Goal: Task Accomplishment & Management: Manage account settings

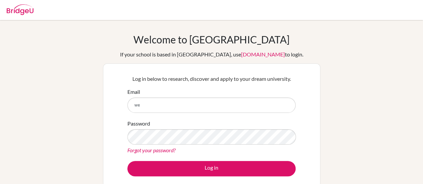
type input "w"
type input "robertwt@sna.edu.vn"
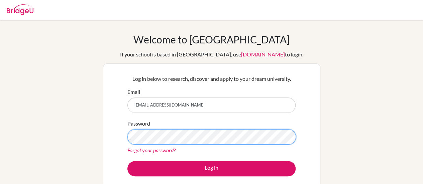
click at [98, 138] on div "Welcome to BridgeU If your school is based in China, use app.bridge-u.com.cn to…" at bounding box center [211, 142] width 423 height 219
click at [127, 161] on button "Log in" at bounding box center [211, 168] width 168 height 15
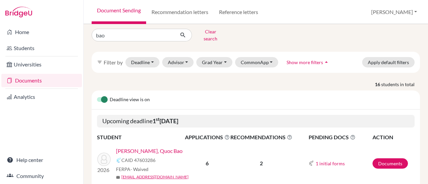
scroll to position [67, 0]
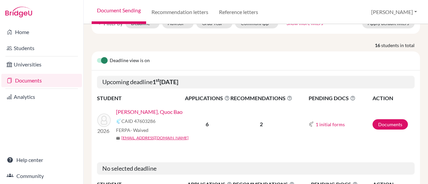
click at [125, 108] on link "[PERSON_NAME], Quoc Bao" at bounding box center [149, 112] width 67 height 8
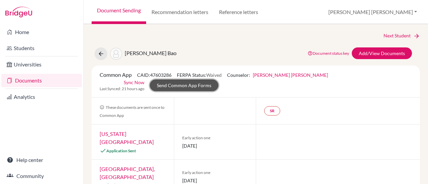
click at [164, 85] on link "Send Common App Forms" at bounding box center [184, 86] width 69 height 12
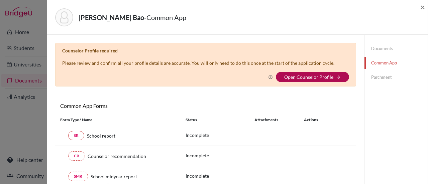
click at [300, 75] on link "Open Counselor Profile" at bounding box center [308, 77] width 49 height 6
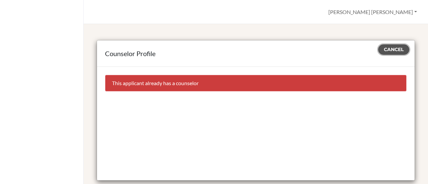
click at [384, 49] on span "Cancel" at bounding box center [394, 49] width 20 height 6
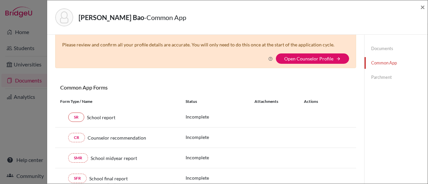
scroll to position [33, 0]
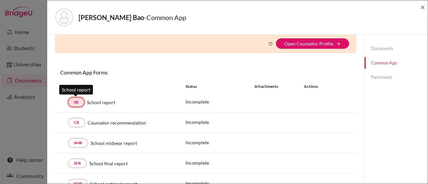
click at [75, 102] on link "SR" at bounding box center [76, 102] width 16 height 9
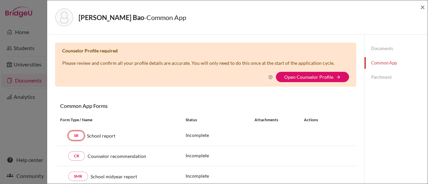
scroll to position [0, 0]
click at [372, 48] on link "Documents" at bounding box center [395, 49] width 63 height 12
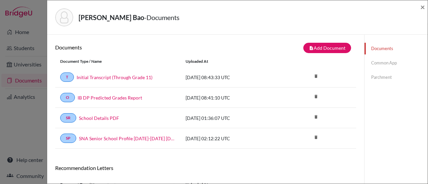
click at [370, 79] on link "Parchment" at bounding box center [395, 78] width 63 height 12
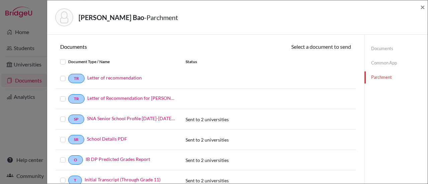
click at [68, 75] on label at bounding box center [68, 75] width 0 height 0
click at [0, 0] on input "checkbox" at bounding box center [0, 0] width 0 height 0
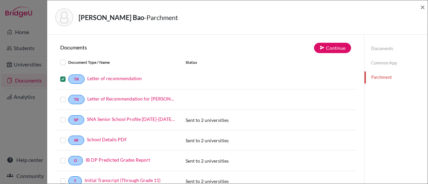
click at [68, 75] on label at bounding box center [68, 75] width 0 height 0
click at [0, 0] on input "checkbox" at bounding box center [0, 0] width 0 height 0
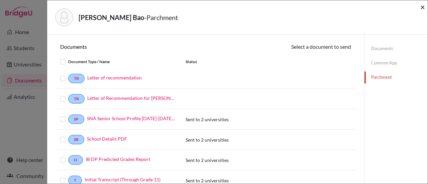
click at [421, 8] on span "×" at bounding box center [422, 7] width 5 height 10
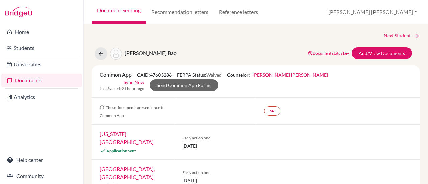
click at [135, 135] on link "Florida International University" at bounding box center [127, 138] width 54 height 14
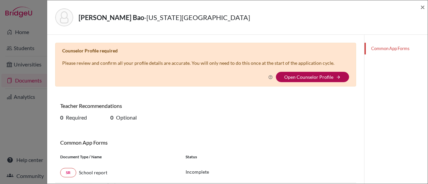
click at [290, 77] on link "Open Counselor Profile" at bounding box center [308, 77] width 49 height 6
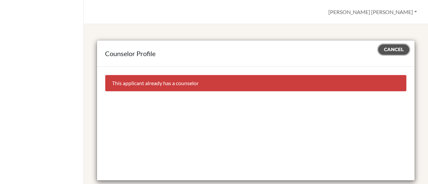
click at [388, 48] on span "Cancel" at bounding box center [394, 49] width 20 height 6
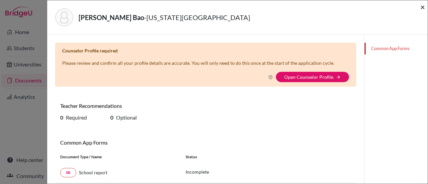
click at [424, 8] on span "×" at bounding box center [422, 7] width 5 height 10
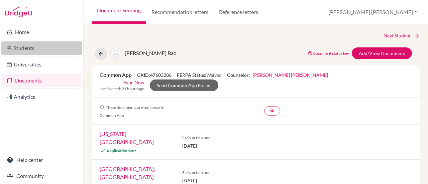
click at [19, 50] on link "Students" at bounding box center [41, 47] width 81 height 13
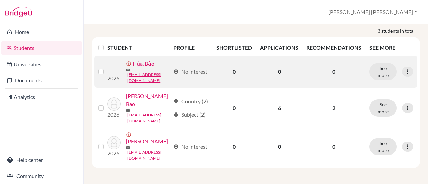
scroll to position [112, 0]
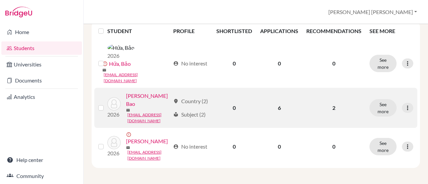
click at [128, 108] on link "[PERSON_NAME] Bao" at bounding box center [148, 100] width 44 height 16
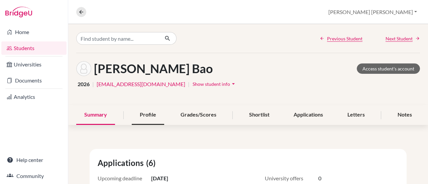
click at [141, 112] on div "Profile" at bounding box center [148, 115] width 32 height 20
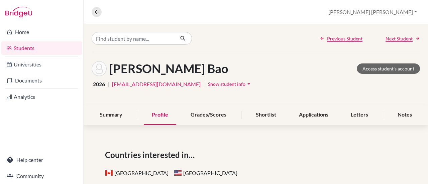
click at [211, 84] on span "Show student info" at bounding box center [226, 84] width 37 height 6
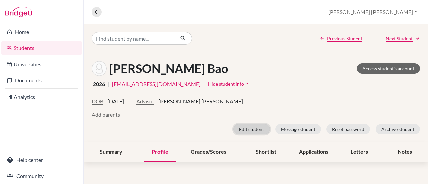
click at [243, 128] on button "Edit student" at bounding box center [251, 129] width 36 height 10
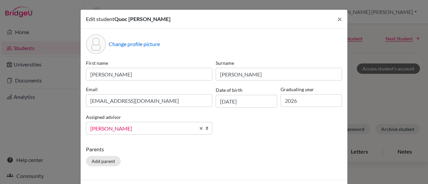
scroll to position [62, 0]
click at [205, 129] on b at bounding box center [208, 128] width 7 height 12
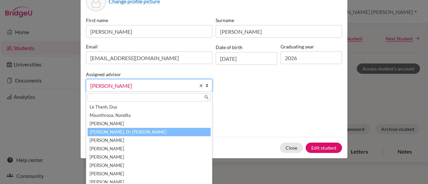
scroll to position [70, 0]
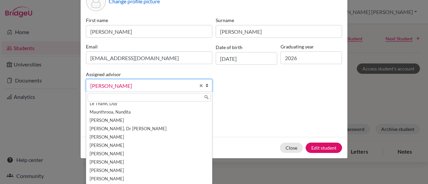
click at [252, 106] on p "Parents" at bounding box center [214, 107] width 256 height 8
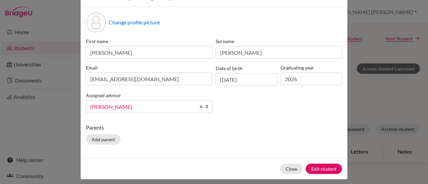
scroll to position [43, 0]
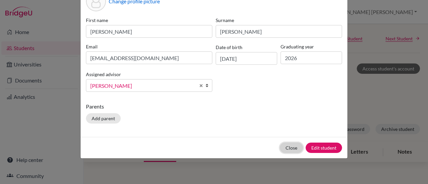
click at [293, 149] on button "Close" at bounding box center [291, 148] width 23 height 10
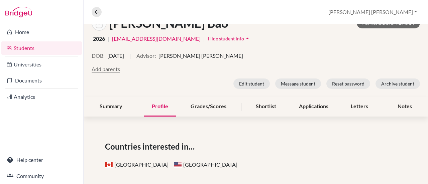
scroll to position [0, 0]
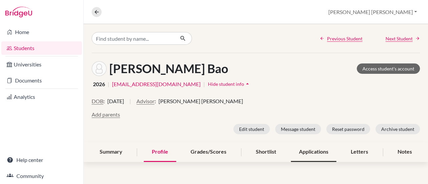
click at [306, 152] on div "Applications" at bounding box center [313, 152] width 45 height 20
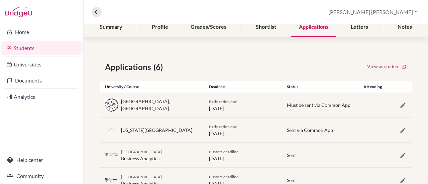
scroll to position [134, 0]
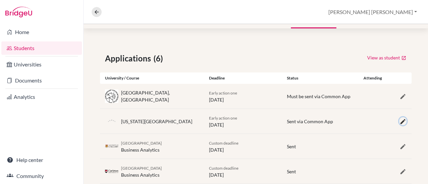
click at [400, 122] on icon "button" at bounding box center [403, 121] width 7 height 7
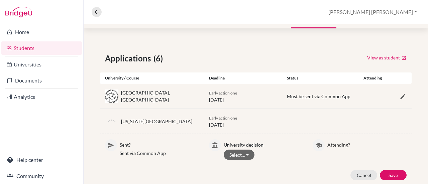
scroll to position [167, 0]
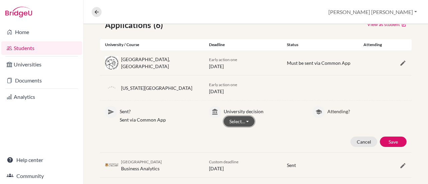
click at [237, 122] on button "Select…" at bounding box center [239, 121] width 31 height 10
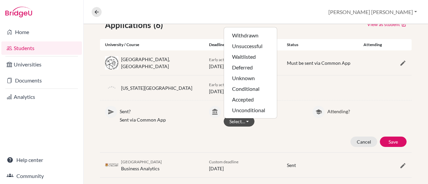
click at [279, 126] on div "University decision Select… Withdrawn Unsuccessful Waitlisted Deferred Unknown …" at bounding box center [263, 117] width 79 height 23
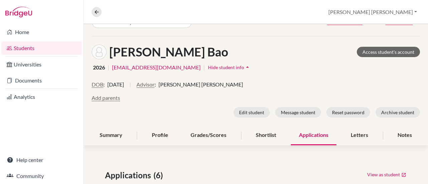
scroll to position [0, 0]
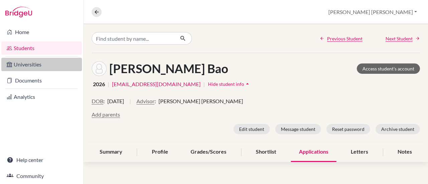
click at [31, 64] on link "Universities" at bounding box center [41, 64] width 81 height 13
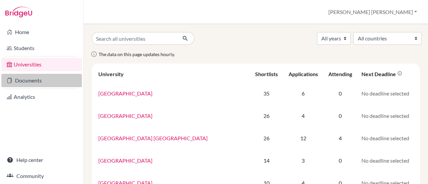
click at [39, 79] on link "Documents" at bounding box center [41, 80] width 81 height 13
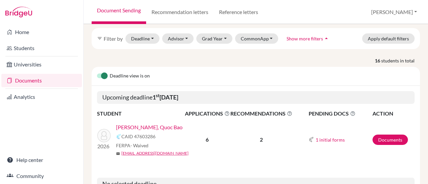
scroll to position [67, 0]
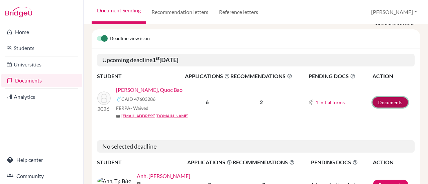
click at [380, 97] on link "Documents" at bounding box center [389, 102] width 35 height 10
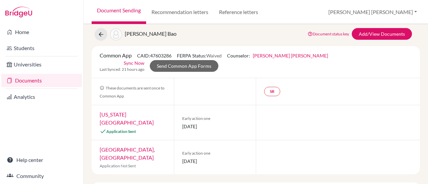
scroll to position [33, 0]
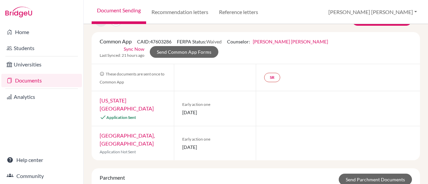
click at [134, 102] on link "[US_STATE][GEOGRAPHIC_DATA]" at bounding box center [127, 104] width 54 height 14
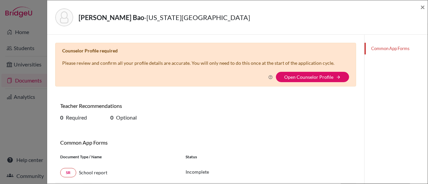
click at [381, 47] on link "Common App Forms" at bounding box center [395, 49] width 63 height 12
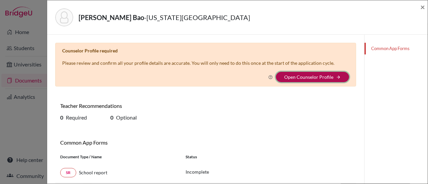
click at [337, 77] on icon "arrow_forward" at bounding box center [338, 77] width 5 height 5
click at [318, 77] on link "Open Counselor Profile" at bounding box center [308, 77] width 49 height 6
click at [301, 77] on link "Open Counselor Profile" at bounding box center [308, 77] width 49 height 6
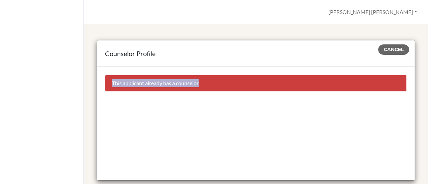
drag, startPoint x: 112, startPoint y: 82, endPoint x: 201, endPoint y: 82, distance: 89.3
click at [201, 83] on div "This applicant already has a counselor" at bounding box center [256, 83] width 302 height 17
copy div "This applicant already has a counselor"
